Goal: Task Accomplishment & Management: Manage account settings

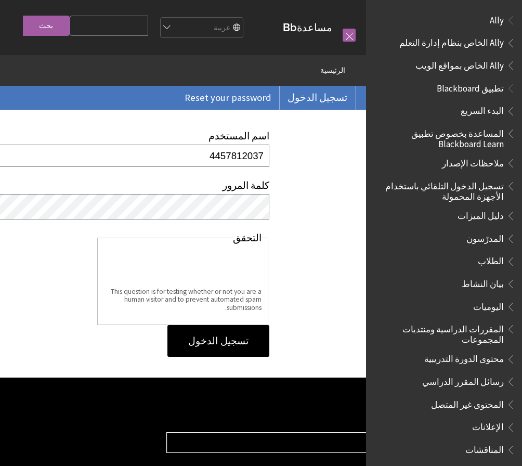
click at [230, 355] on input "تسجيل الدخول" at bounding box center [218, 341] width 102 height 32
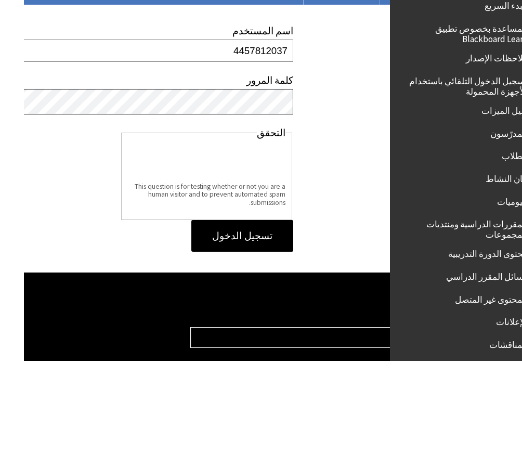
scroll to position [0, -24]
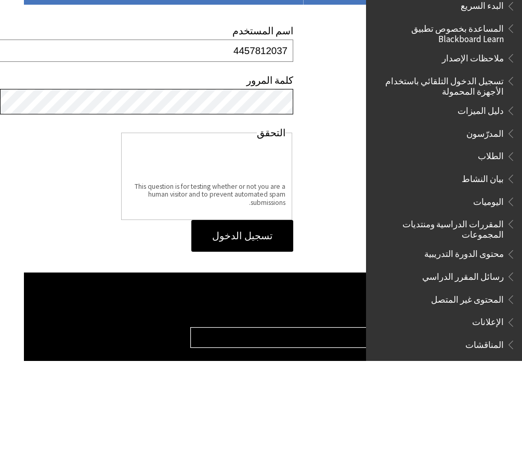
click at [242, 325] on input "تسجيل الدخول" at bounding box center [242, 341] width 102 height 32
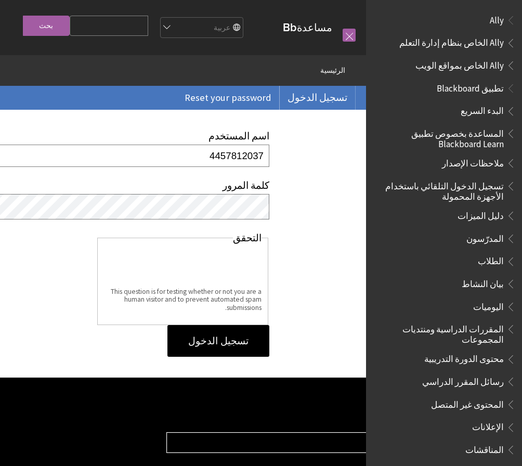
click at [343, 38] on link at bounding box center [349, 35] width 13 height 13
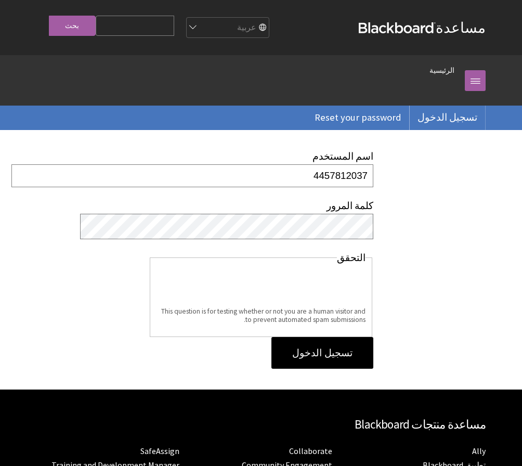
click at [63, 27] on input "بحث" at bounding box center [72, 26] width 47 height 20
